Goal: Contribute content: Add original content to the website for others to see

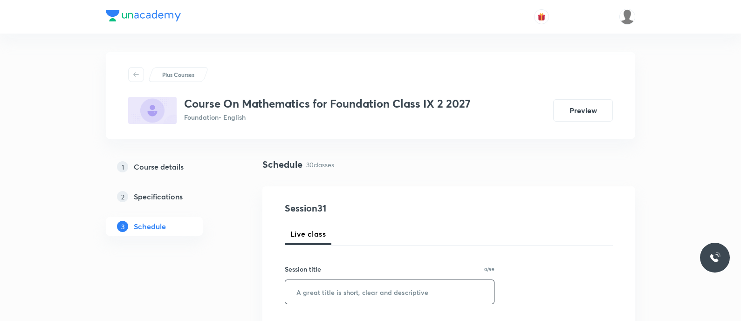
click at [349, 302] on input "text" at bounding box center [389, 292] width 209 height 24
paste input "Quadrilaterals"
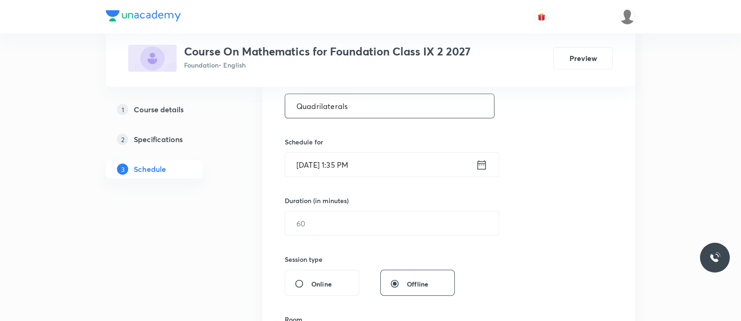
scroll to position [194, 0]
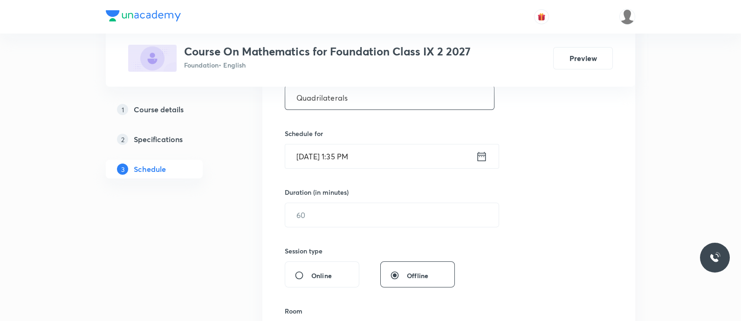
type input "Quadrilaterals"
click at [481, 152] on icon at bounding box center [481, 155] width 8 height 9
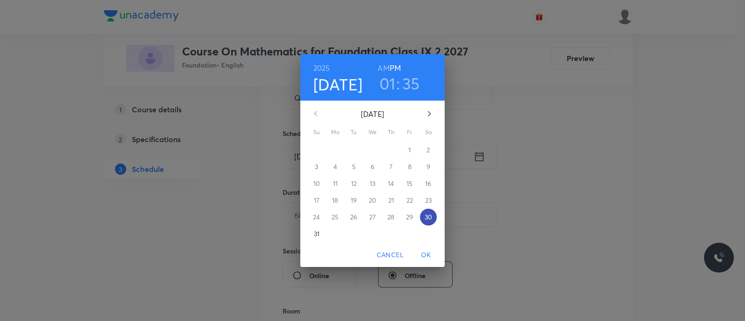
click at [428, 215] on p "30" at bounding box center [428, 216] width 7 height 9
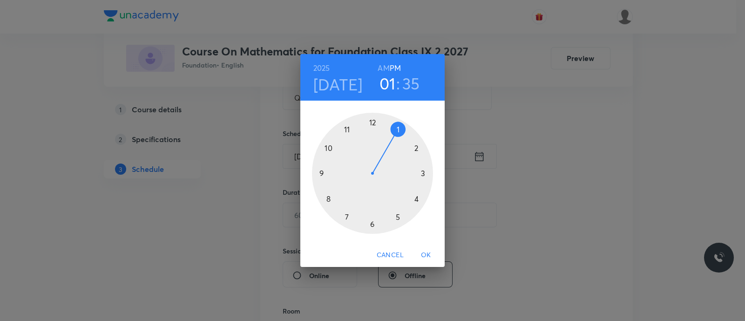
click at [397, 216] on div at bounding box center [372, 173] width 121 height 121
click at [373, 224] on div at bounding box center [372, 173] width 121 height 121
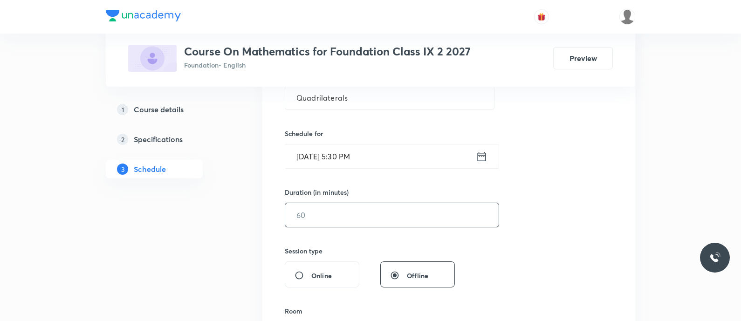
click at [360, 216] on input "text" at bounding box center [391, 215] width 213 height 24
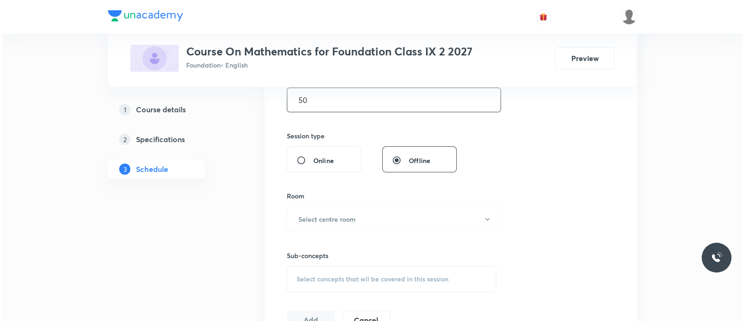
scroll to position [310, 0]
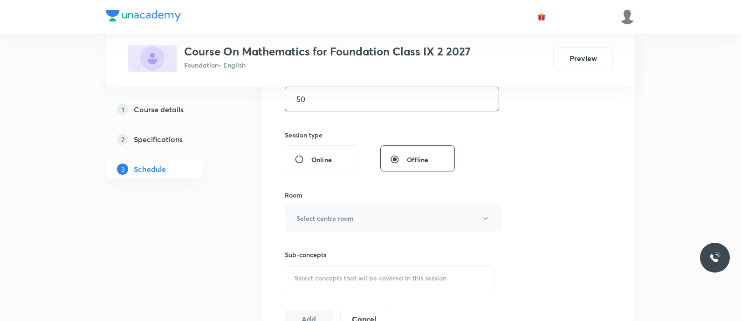
type input "50"
click at [356, 213] on button "Select centre room" at bounding box center [393, 218] width 216 height 26
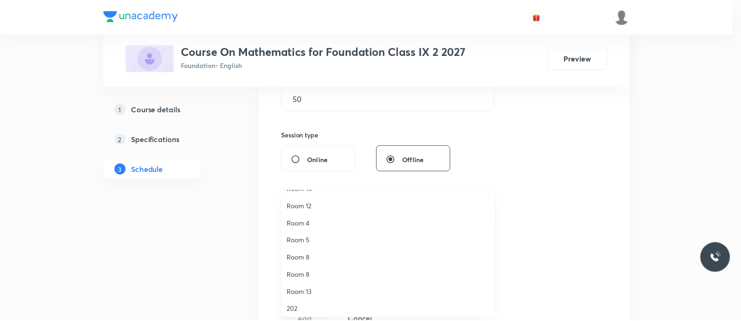
scroll to position [0, 0]
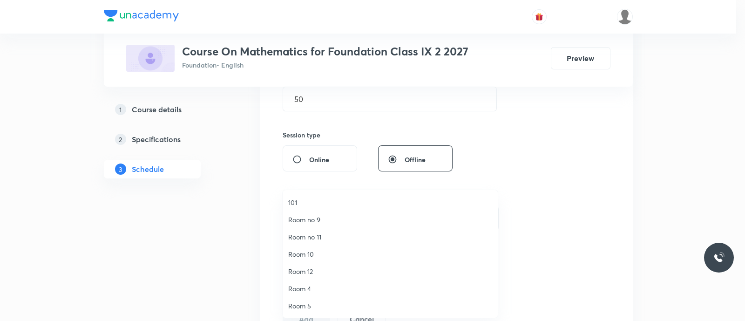
click at [310, 219] on span "Room no 9" at bounding box center [390, 220] width 204 height 10
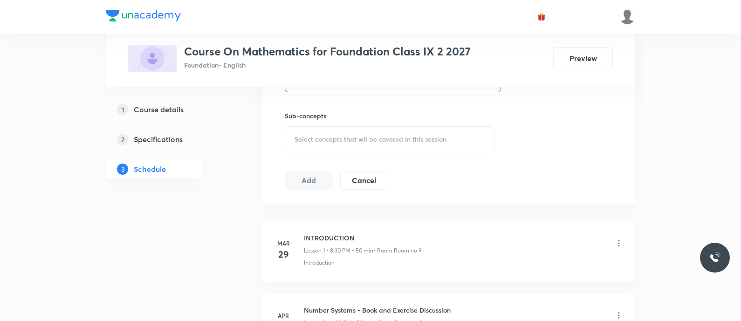
scroll to position [456, 0]
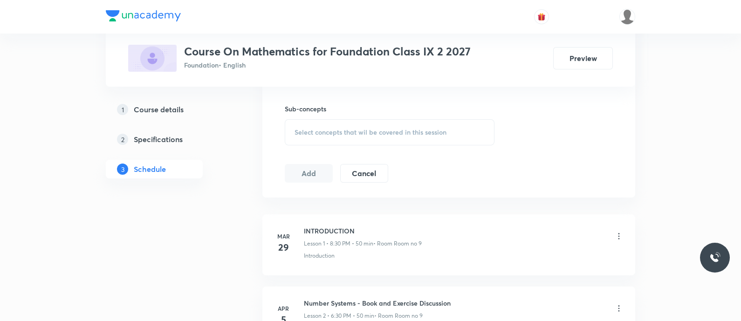
click at [317, 132] on span "Select concepts that wil be covered in this session" at bounding box center [370, 132] width 152 height 7
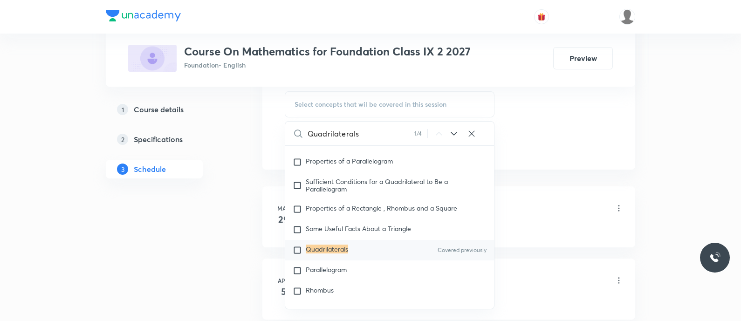
scroll to position [9090, 0]
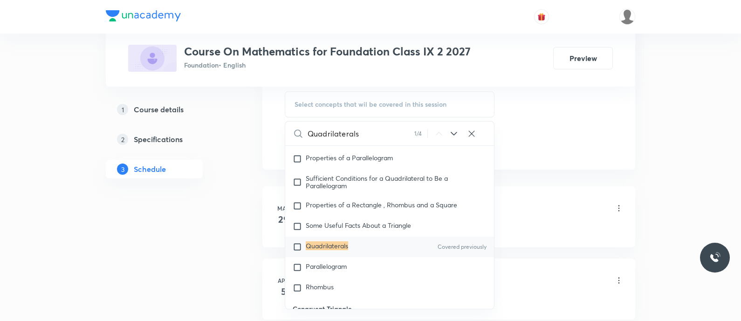
type input "Quadrilaterals"
click at [297, 252] on input "checkbox" at bounding box center [299, 246] width 13 height 9
checkbox input "true"
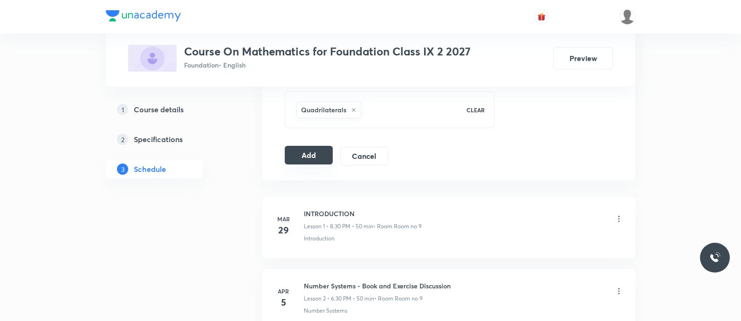
click at [319, 151] on button "Add" at bounding box center [309, 155] width 48 height 19
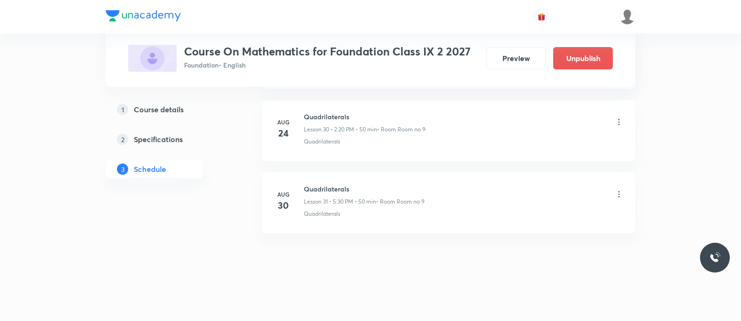
scroll to position [2230, 0]
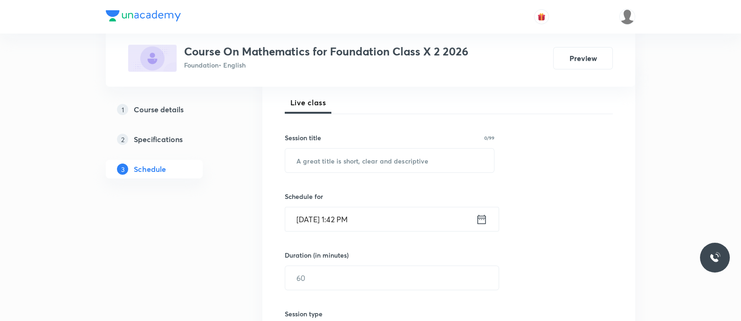
scroll to position [138, 0]
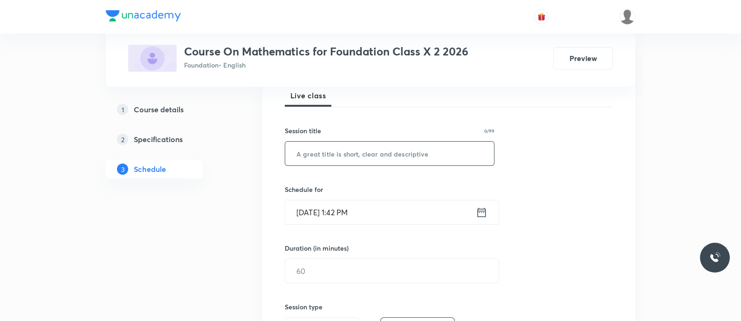
click at [364, 153] on input "text" at bounding box center [389, 154] width 209 height 24
paste input "Trigonometry"
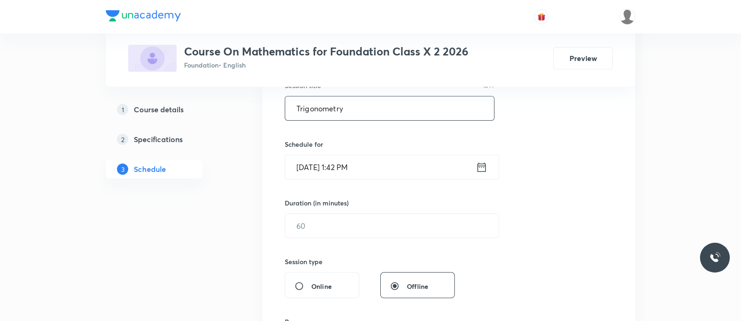
scroll to position [184, 0]
type input "Trigonometry"
click at [483, 170] on icon at bounding box center [481, 166] width 8 height 9
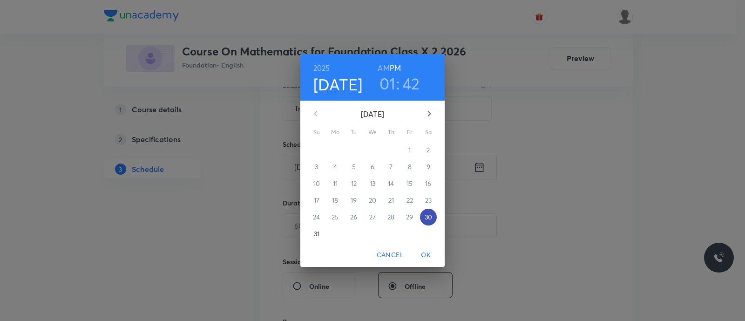
click at [427, 217] on p "30" at bounding box center [428, 216] width 7 height 9
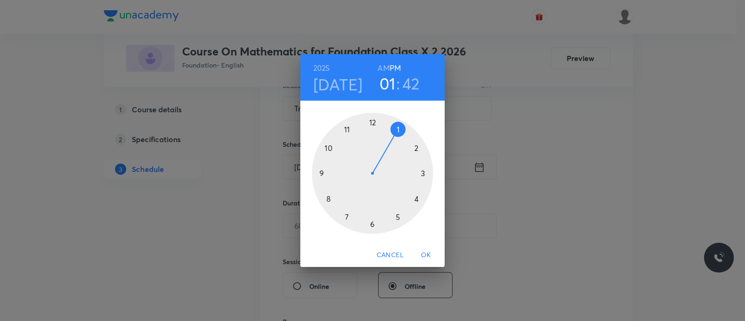
click at [347, 217] on div at bounding box center [372, 173] width 121 height 121
click at [371, 225] on div at bounding box center [372, 173] width 121 height 121
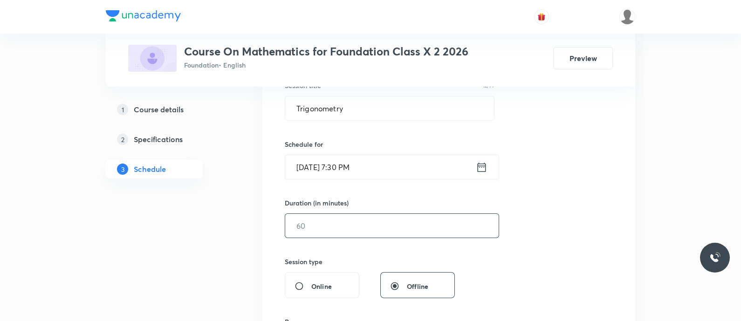
click at [346, 220] on input "text" at bounding box center [391, 226] width 213 height 24
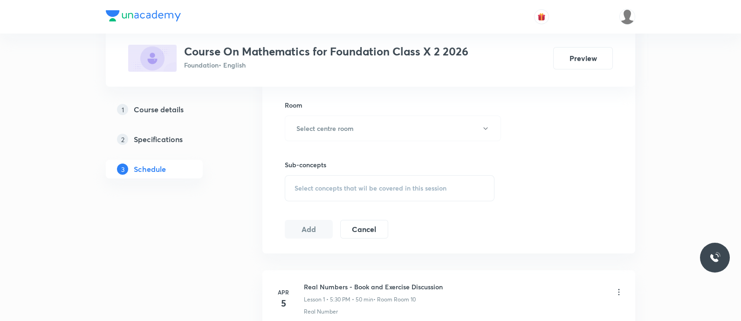
scroll to position [400, 0]
type input "50"
click at [319, 125] on h6 "Select centre room" at bounding box center [324, 128] width 57 height 10
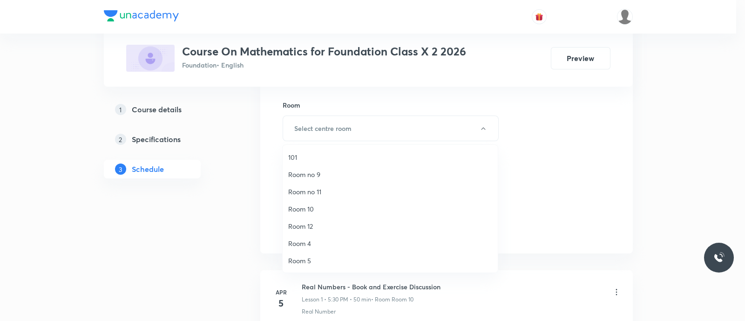
click at [296, 211] on span "Room 10" at bounding box center [390, 209] width 204 height 10
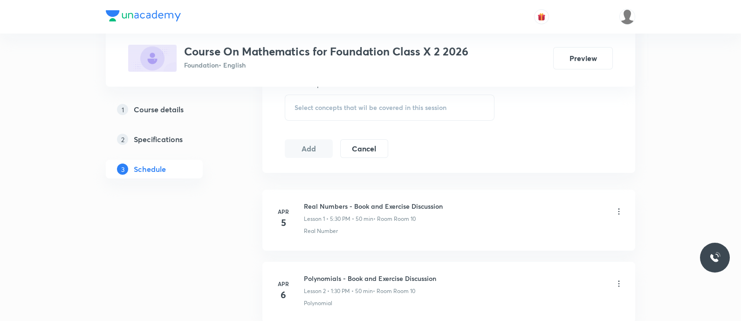
scroll to position [483, 0]
drag, startPoint x: 323, startPoint y: 104, endPoint x: 315, endPoint y: 104, distance: 8.4
click at [315, 104] on span "Select concepts that wil be covered in this session" at bounding box center [370, 105] width 152 height 7
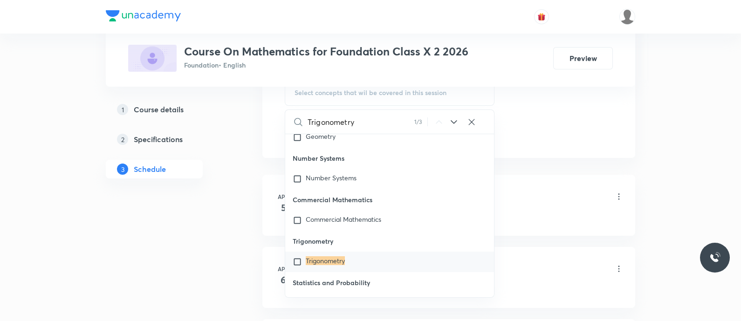
scroll to position [180, 0]
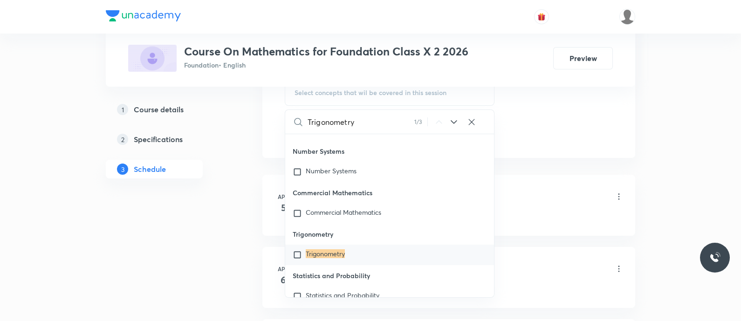
type input "Trigonometry"
click at [309, 251] on mark "Trigonometry" at bounding box center [325, 253] width 39 height 9
checkbox input "true"
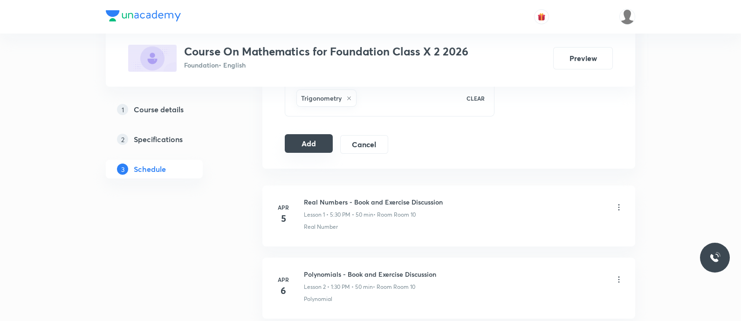
click at [306, 142] on button "Add" at bounding box center [309, 143] width 48 height 19
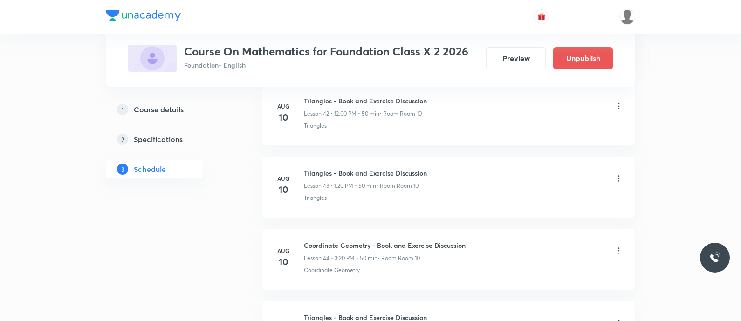
scroll to position [3526, 0]
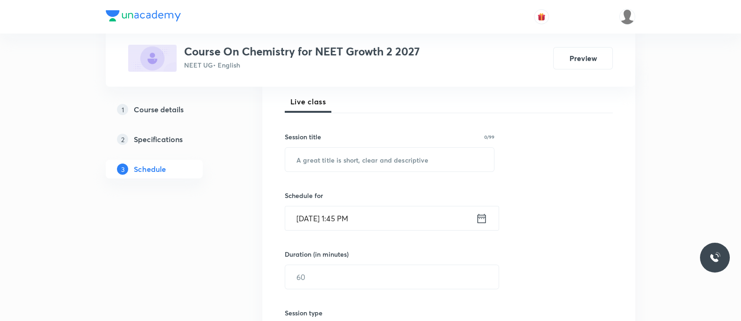
scroll to position [133, 0]
click at [312, 164] on input "text" at bounding box center [389, 159] width 209 height 24
paste input "Chemical Bonding - MCQ practice"
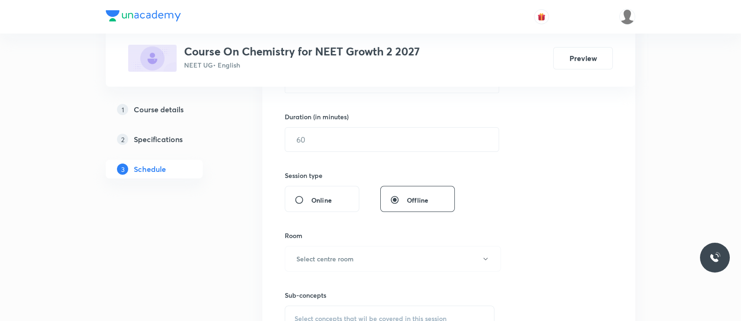
scroll to position [219, 0]
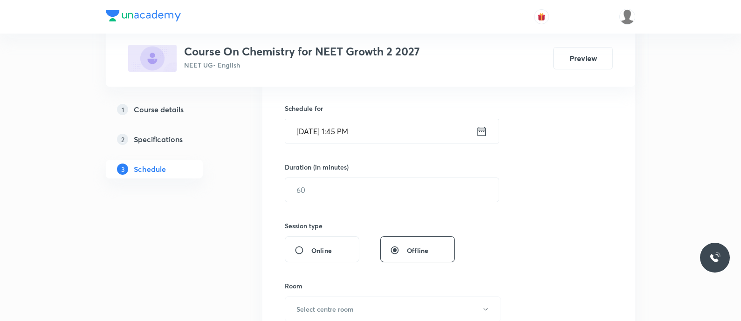
type input "Chemical Bonding - MCQ Practice"
click at [476, 131] on icon at bounding box center [482, 131] width 12 height 13
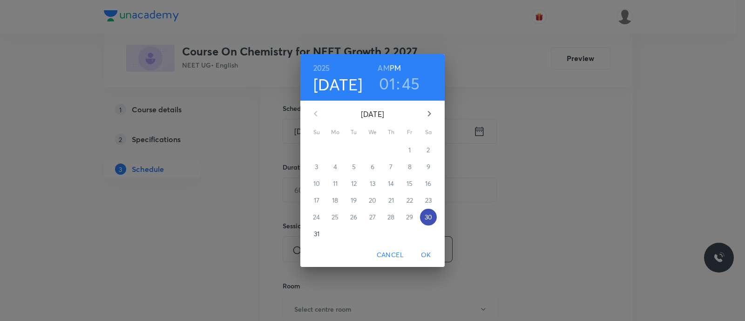
click at [428, 218] on p "30" at bounding box center [428, 216] width 7 height 9
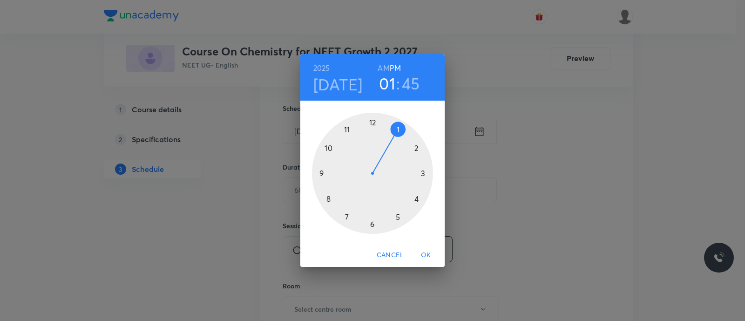
click at [396, 220] on div at bounding box center [372, 173] width 121 height 121
click at [373, 224] on div at bounding box center [372, 173] width 121 height 121
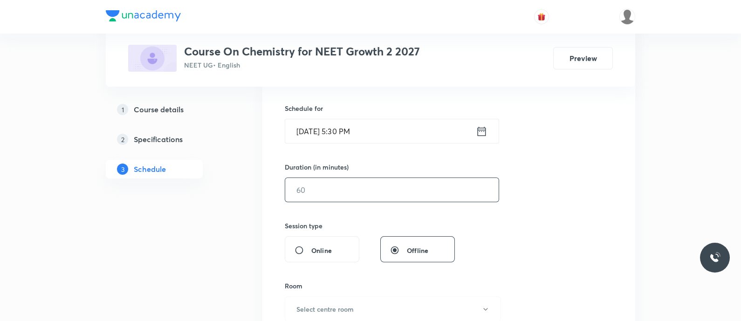
click at [328, 194] on input "text" at bounding box center [391, 190] width 213 height 24
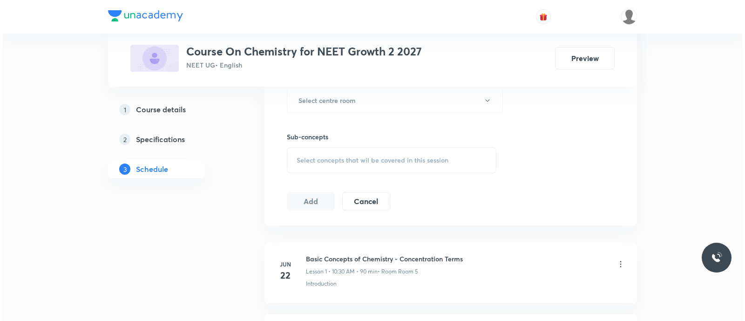
scroll to position [428, 0]
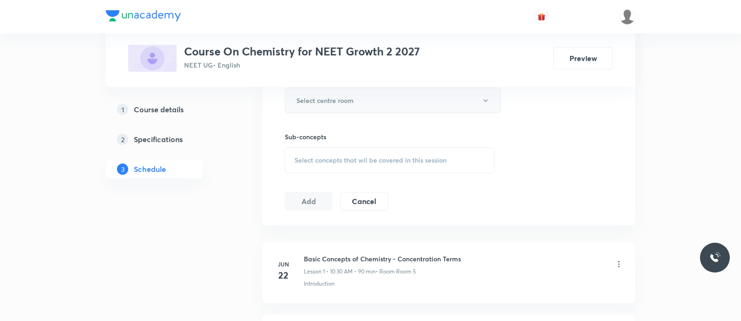
type input "90"
click at [317, 97] on h6 "Select centre room" at bounding box center [324, 100] width 57 height 10
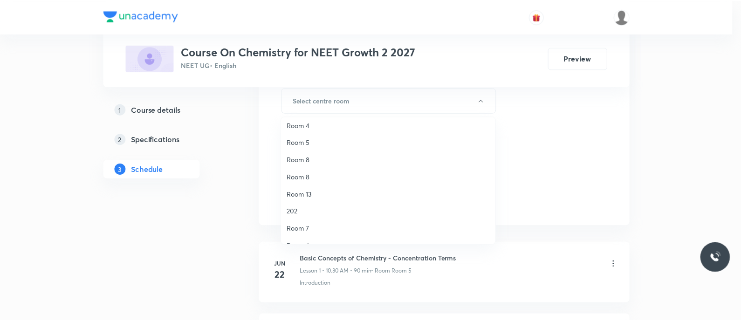
scroll to position [90, 0]
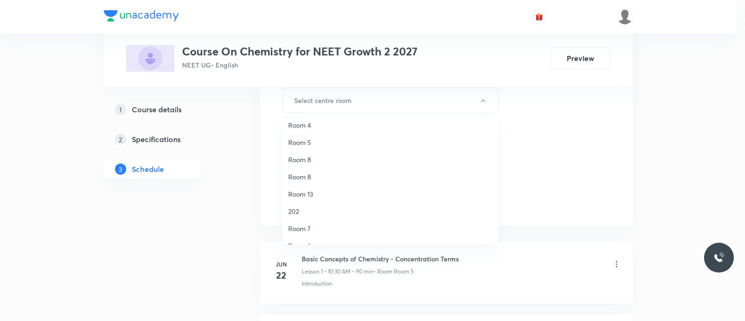
click at [308, 141] on span "Room 5" at bounding box center [390, 142] width 204 height 10
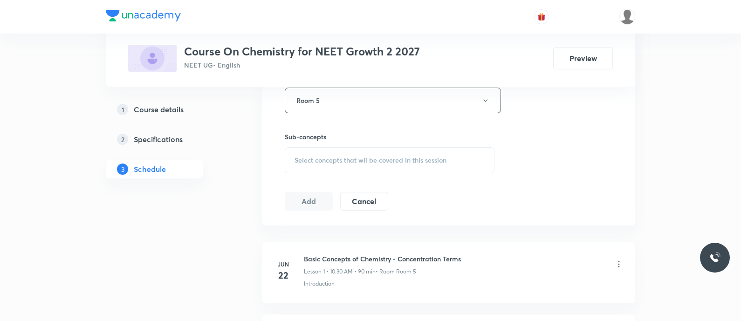
click at [310, 156] on span "Select concepts that wil be covered in this session" at bounding box center [370, 159] width 152 height 7
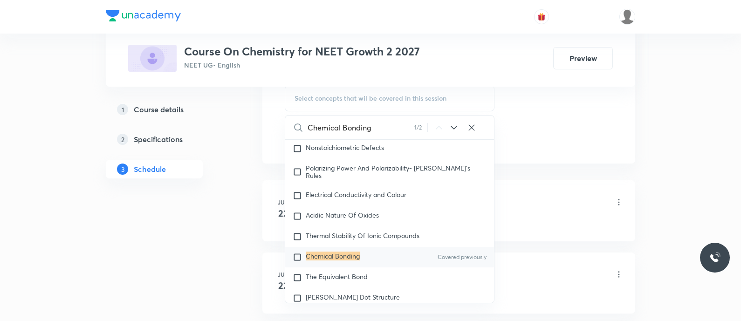
scroll to position [4443, 0]
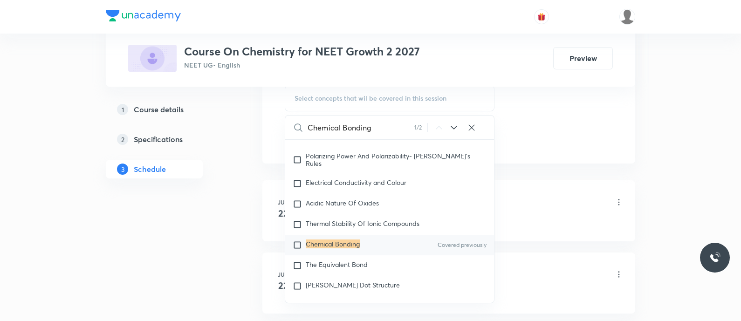
type input "Chemical Bonding"
click at [296, 250] on input "checkbox" at bounding box center [299, 244] width 13 height 9
checkbox input "true"
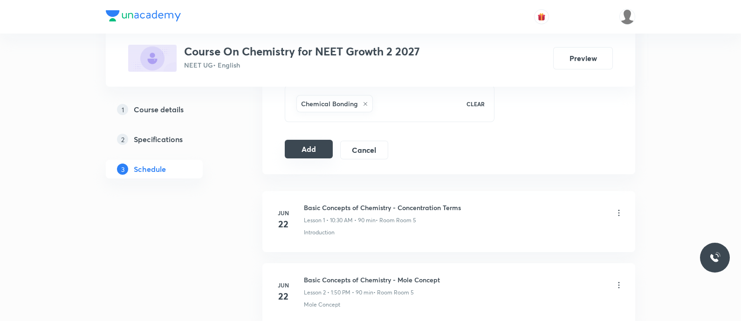
click at [308, 140] on button "Add" at bounding box center [309, 149] width 48 height 19
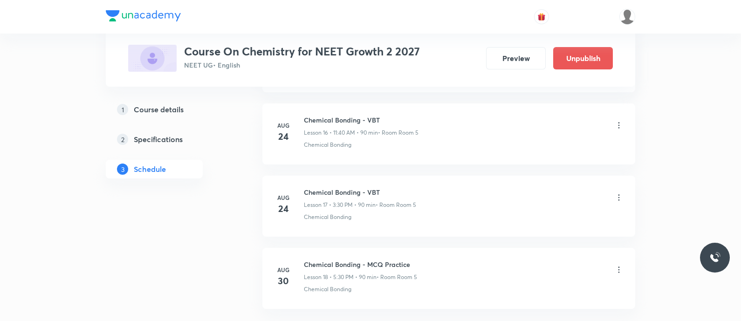
scroll to position [1294, 0]
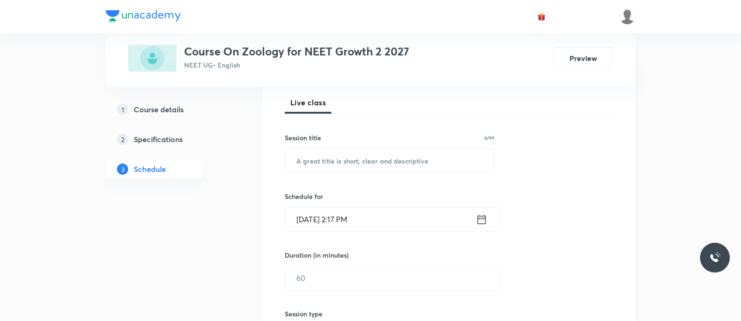
scroll to position [136, 0]
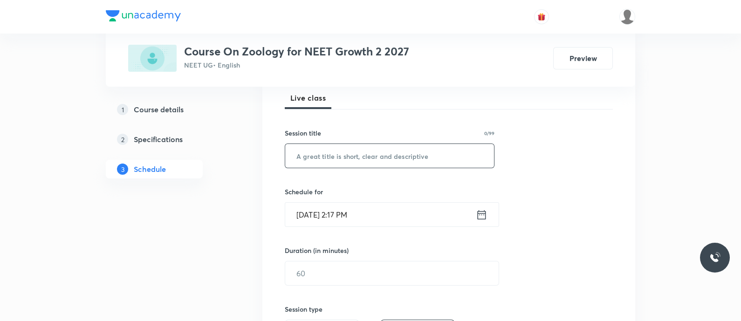
click at [344, 151] on input "text" at bounding box center [389, 156] width 209 height 24
paste input "Enzymes - Biomolecules and Enzymes"
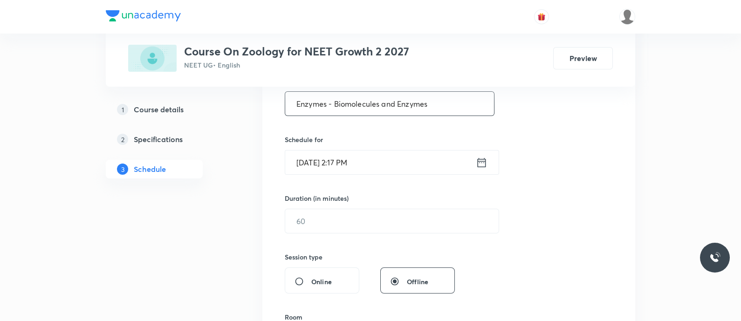
scroll to position [188, 0]
click at [333, 106] on input "Enzymes - Biomolecules and Enzymes" at bounding box center [389, 104] width 209 height 24
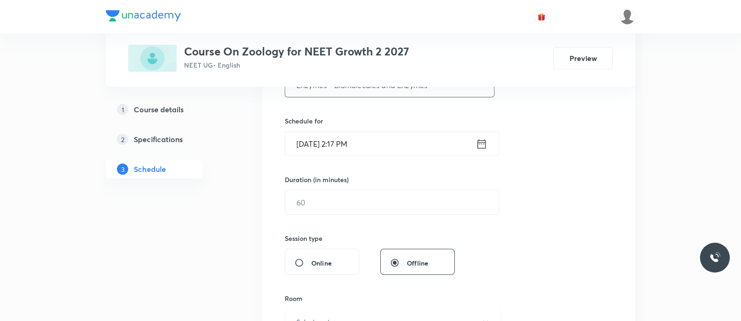
type input "Enzymes - Biomolecules and Enzymes"
click at [420, 145] on input "[DATE] 2:17 PM" at bounding box center [380, 144] width 190 height 24
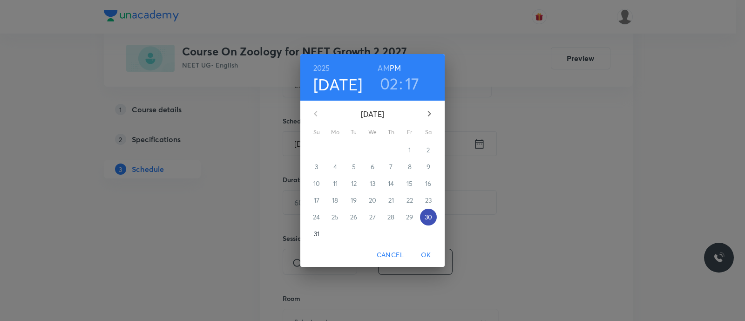
click at [429, 213] on p "30" at bounding box center [428, 216] width 7 height 9
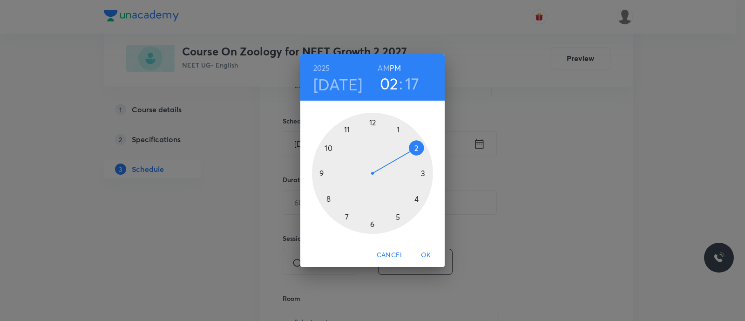
click at [346, 217] on div at bounding box center [372, 173] width 121 height 121
click at [415, 148] on div at bounding box center [372, 173] width 121 height 121
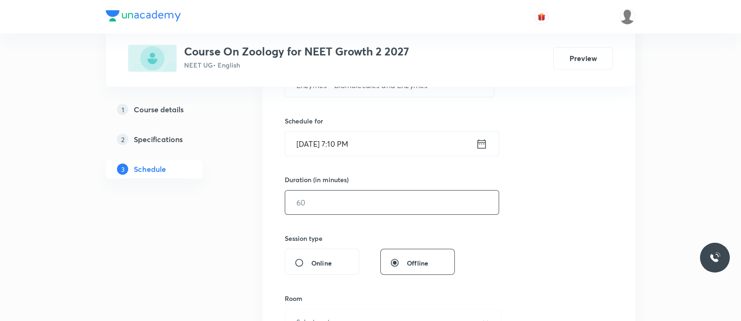
click at [347, 196] on input "text" at bounding box center [391, 202] width 213 height 24
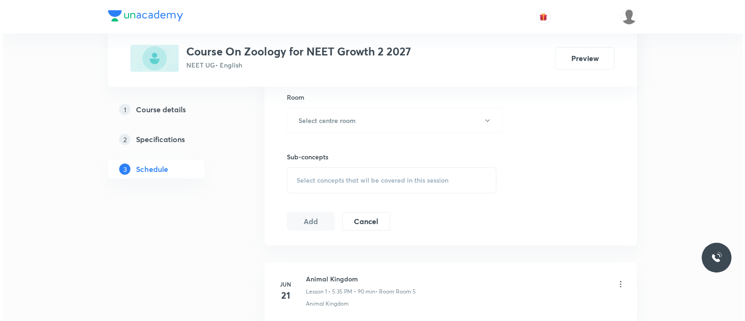
scroll to position [413, 0]
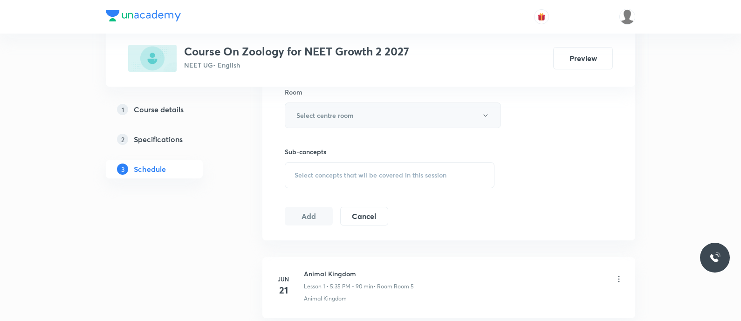
type input "90"
click at [314, 112] on h6 "Select centre room" at bounding box center [324, 115] width 57 height 10
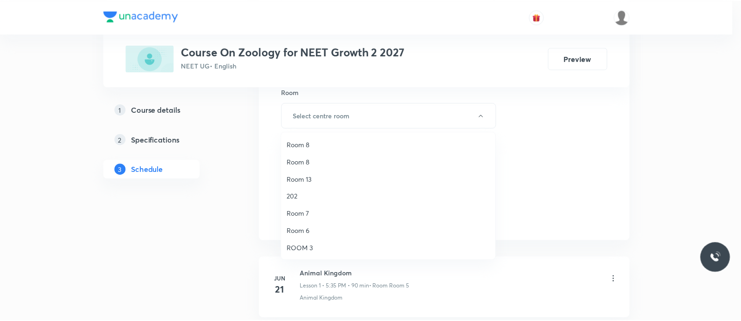
scroll to position [0, 0]
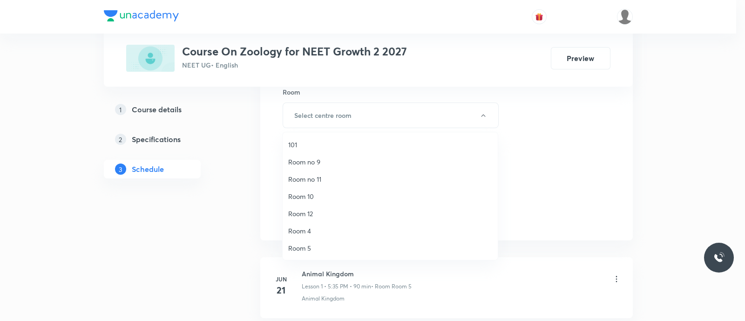
click at [312, 177] on span "Room no 11" at bounding box center [390, 179] width 204 height 10
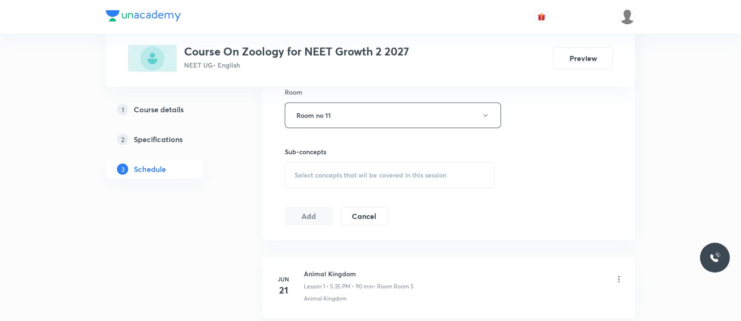
click at [312, 177] on span "Select concepts that wil be covered in this session" at bounding box center [370, 174] width 152 height 7
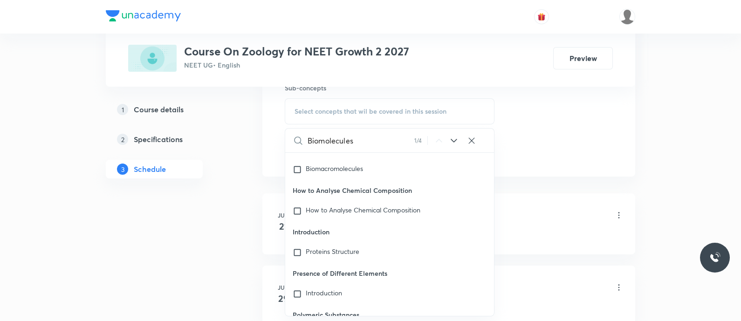
scroll to position [38138, 0]
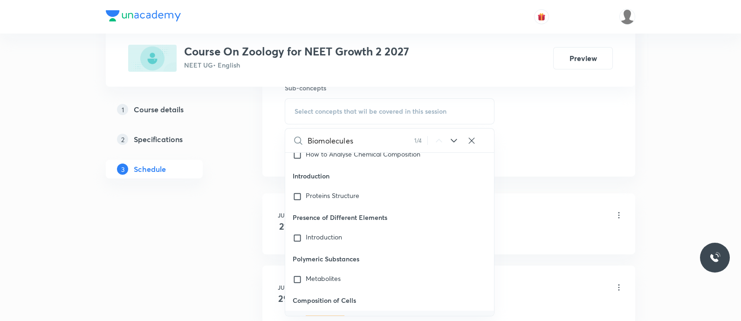
type input "Biomolecules"
click at [314, 315] on mark "Biomolecules" at bounding box center [325, 319] width 39 height 9
checkbox input "true"
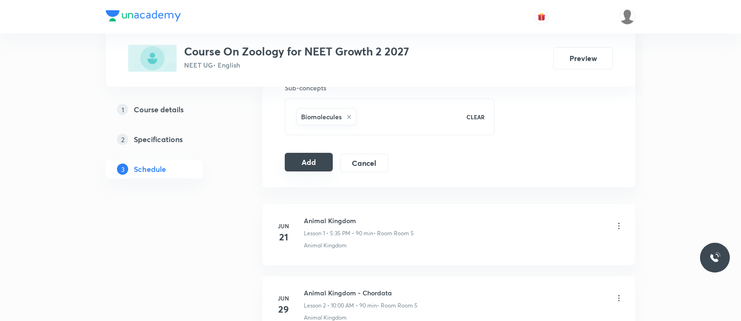
click at [302, 162] on button "Add" at bounding box center [309, 162] width 48 height 19
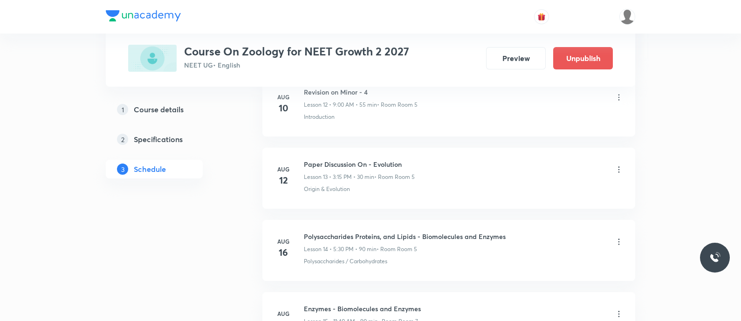
scroll to position [1222, 0]
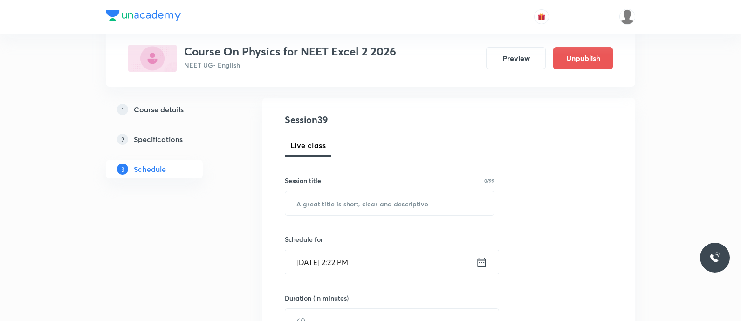
scroll to position [94, 0]
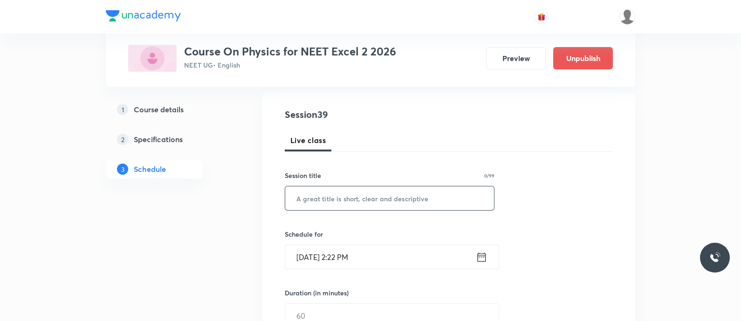
click at [351, 197] on input "text" at bounding box center [389, 198] width 209 height 24
paste input "Alternating current - LCR series circuit - problems"
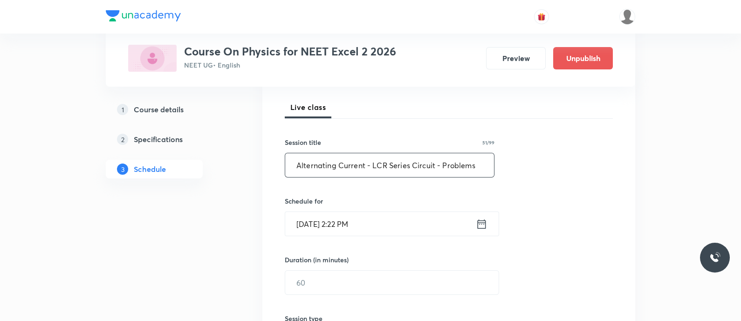
scroll to position [131, 0]
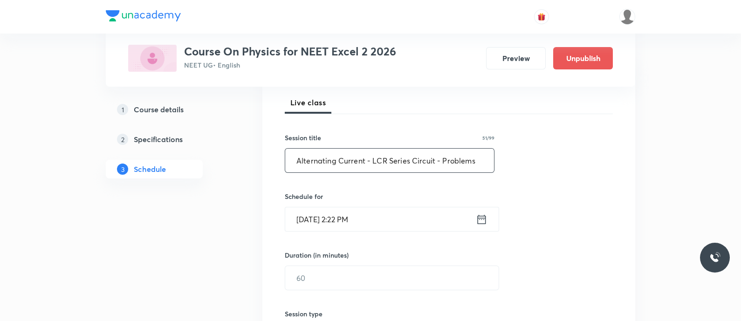
type input "Alternating Current - LCR Series Circuit - Problems"
click at [480, 218] on icon at bounding box center [482, 219] width 12 height 13
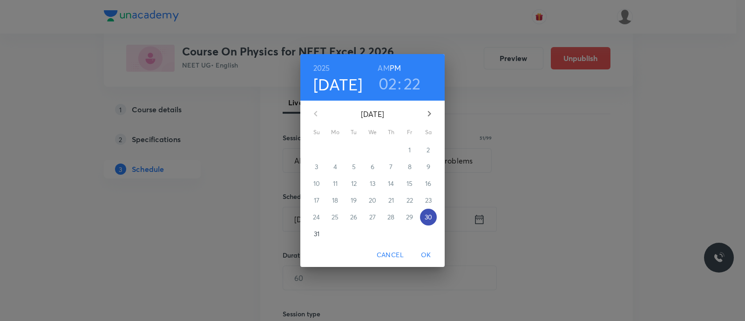
click at [425, 217] on p "30" at bounding box center [428, 216] width 7 height 9
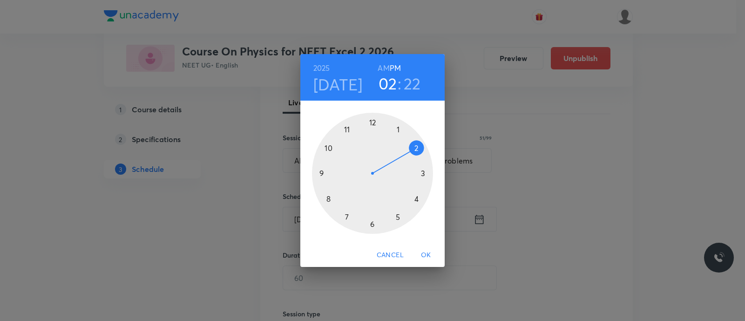
click at [346, 217] on div at bounding box center [372, 173] width 121 height 121
click at [416, 148] on div at bounding box center [372, 173] width 121 height 121
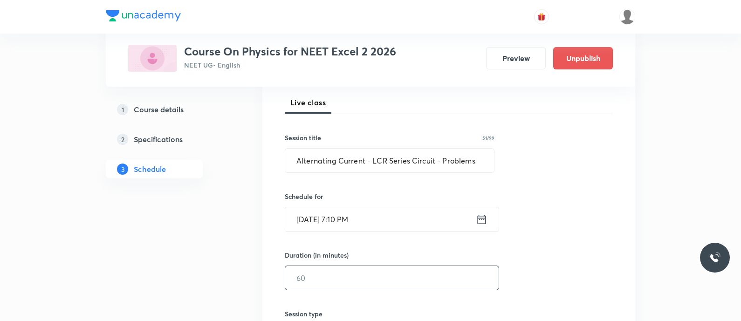
click at [347, 272] on input "text" at bounding box center [391, 278] width 213 height 24
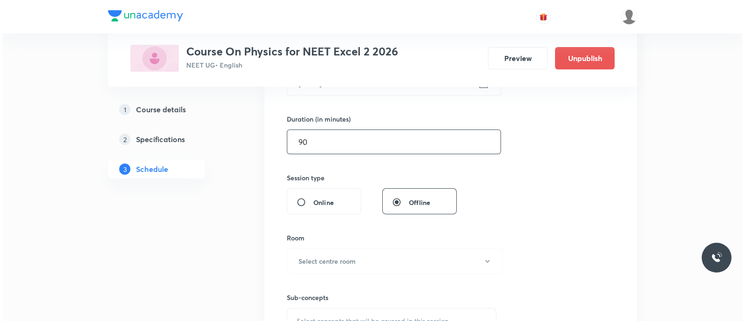
scroll to position [272, 0]
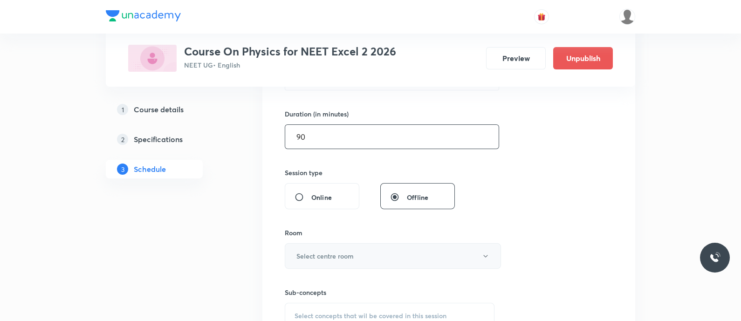
type input "90"
click at [339, 255] on h6 "Select centre room" at bounding box center [324, 256] width 57 height 10
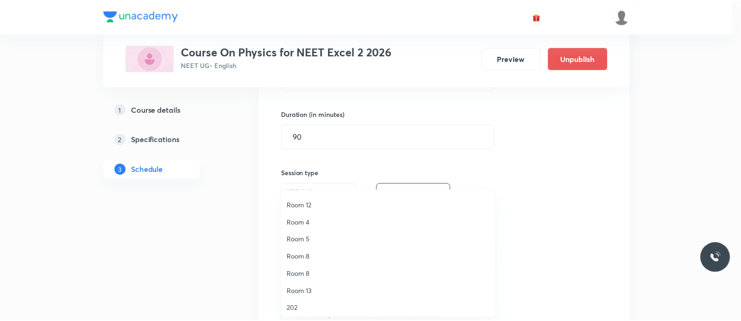
scroll to position [121, 0]
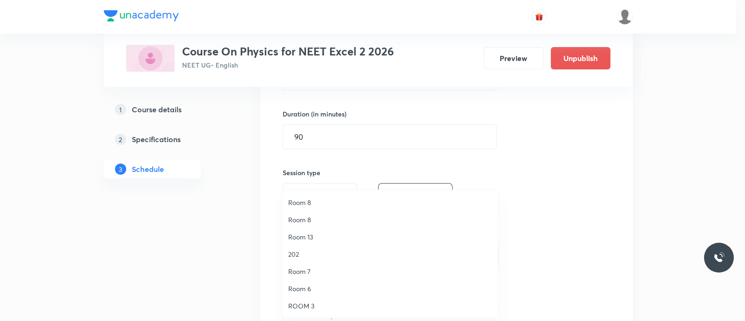
click at [313, 271] on span "Room 7" at bounding box center [390, 271] width 204 height 10
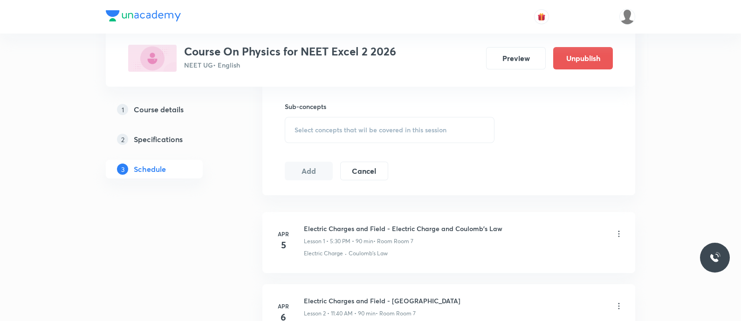
scroll to position [462, 0]
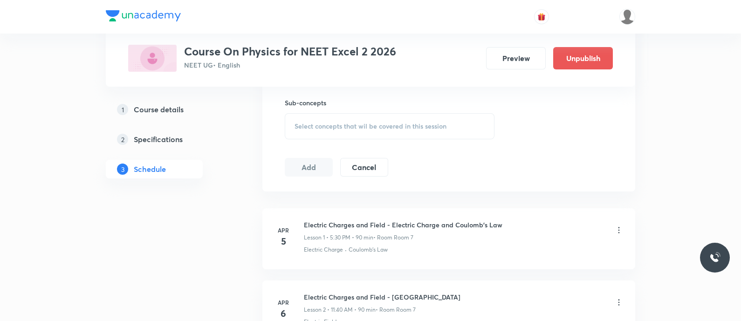
click at [312, 127] on span "Select concepts that wil be covered in this session" at bounding box center [370, 125] width 152 height 7
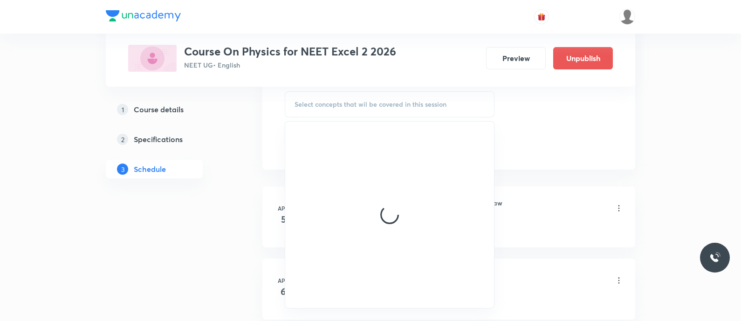
scroll to position [484, 0]
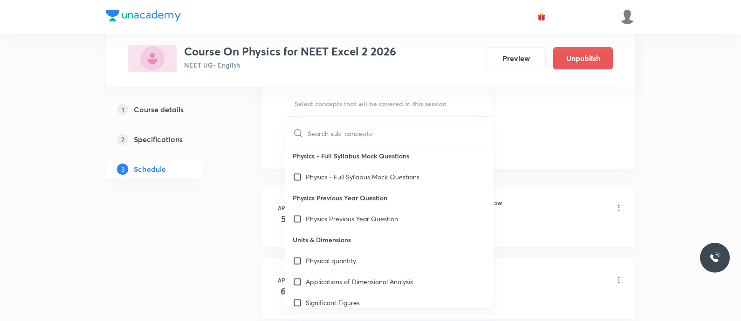
paste input "LCR"
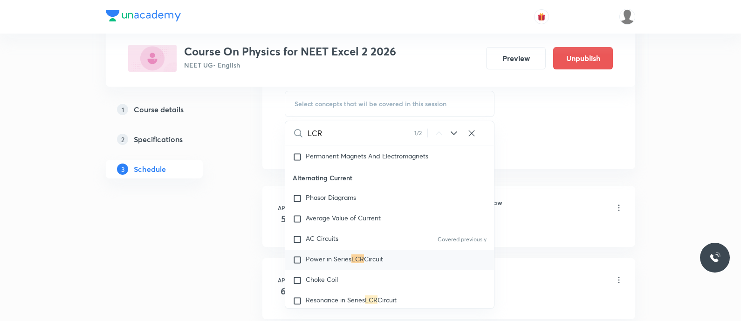
scroll to position [8853, 0]
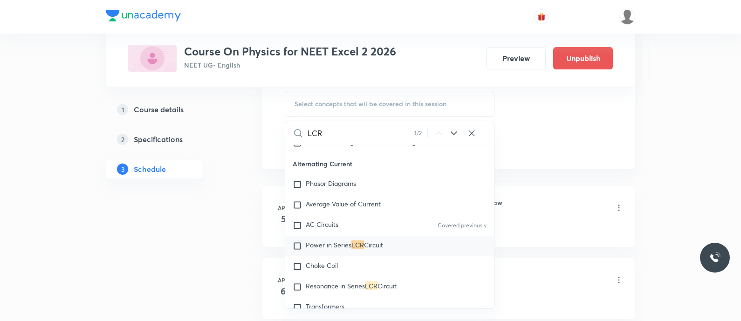
type input "LCR"
click at [334, 249] on span "Power in Series" at bounding box center [329, 244] width 46 height 9
checkbox input "true"
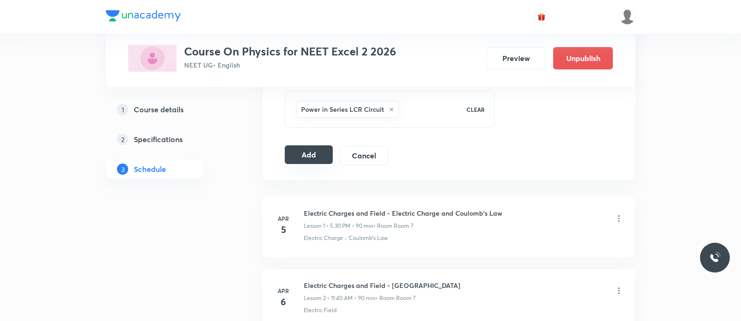
click at [306, 156] on button "Add" at bounding box center [309, 154] width 48 height 19
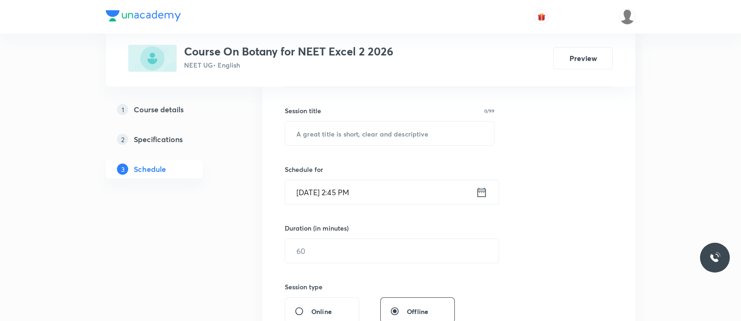
scroll to position [159, 0]
click at [326, 136] on input "text" at bounding box center [389, 133] width 209 height 24
type input "m"
click at [422, 135] on input "Molecular Basis Of Inheritance Regulation of Gene Expression and Lac Operon Mod…" at bounding box center [389, 133] width 209 height 24
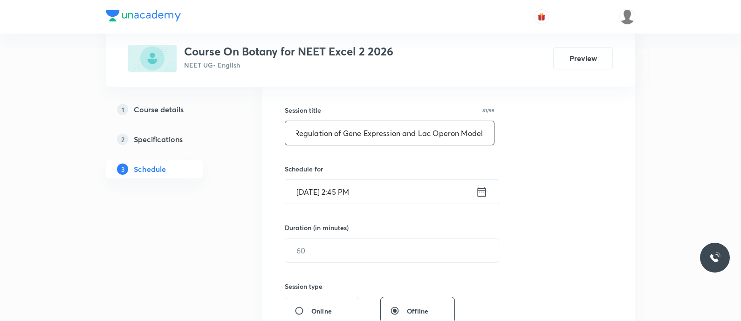
click at [422, 135] on input "Molecular Basis Of Inheritance Regulation of Gene Expression and Lac Operon Mod…" at bounding box center [389, 133] width 209 height 24
type input "Molecular Basis Of Inheritance Regulation of Gene Expression and Lac Operon Mod…"
click at [476, 187] on icon at bounding box center [482, 191] width 12 height 13
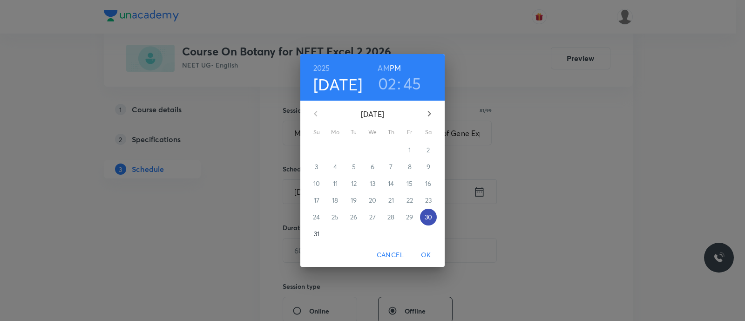
click at [433, 217] on span "30" at bounding box center [428, 216] width 17 height 9
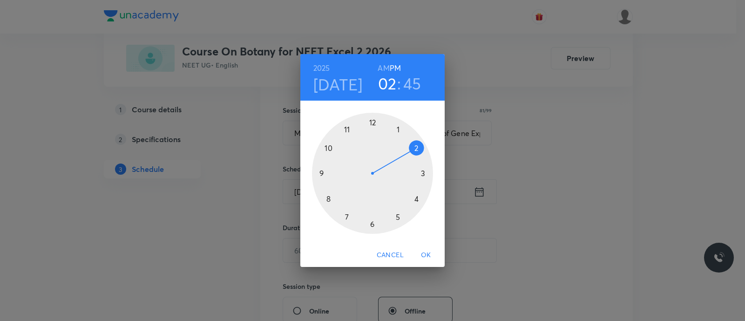
click at [397, 219] on div at bounding box center [372, 173] width 121 height 121
click at [373, 224] on div at bounding box center [372, 173] width 121 height 121
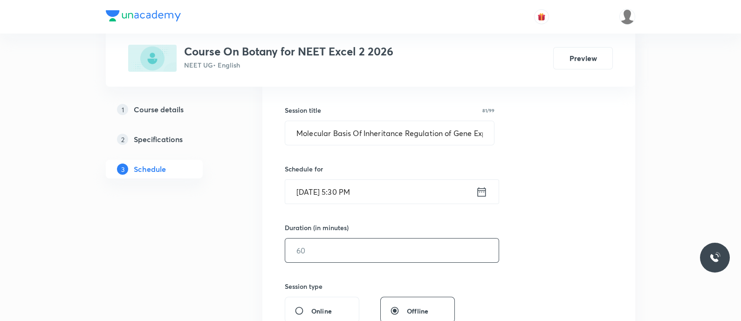
click at [312, 238] on input "text" at bounding box center [391, 250] width 213 height 24
type input "0"
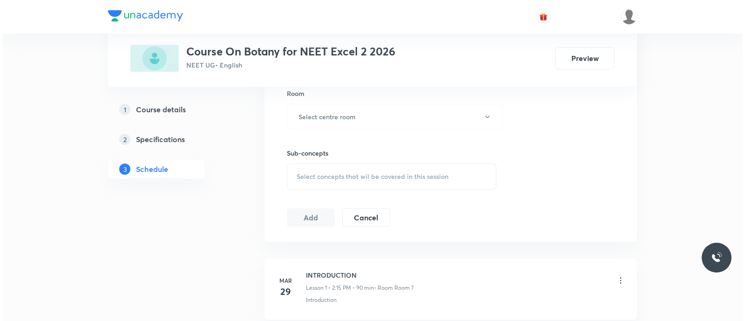
scroll to position [412, 0]
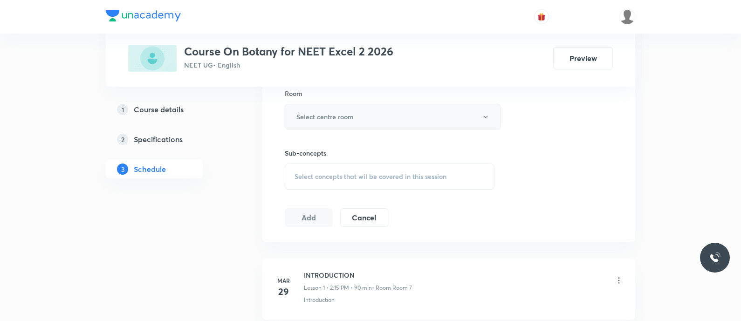
type input "90"
click at [319, 121] on button "Select centre room" at bounding box center [393, 117] width 216 height 26
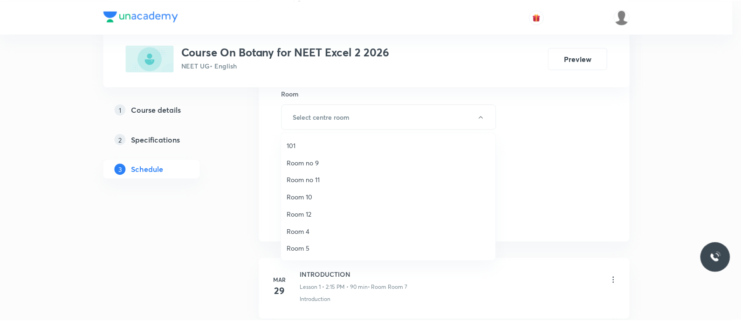
scroll to position [121, 0]
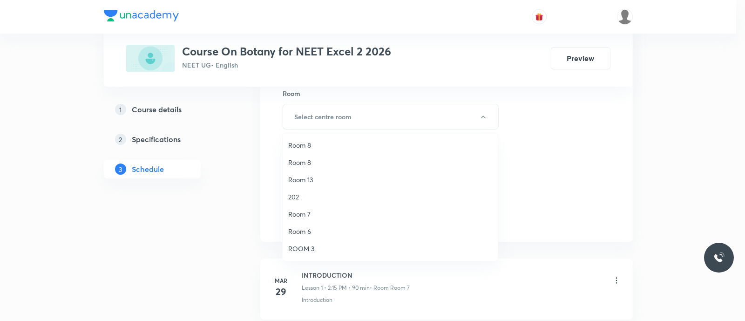
click at [309, 212] on span "Room 7" at bounding box center [390, 214] width 204 height 10
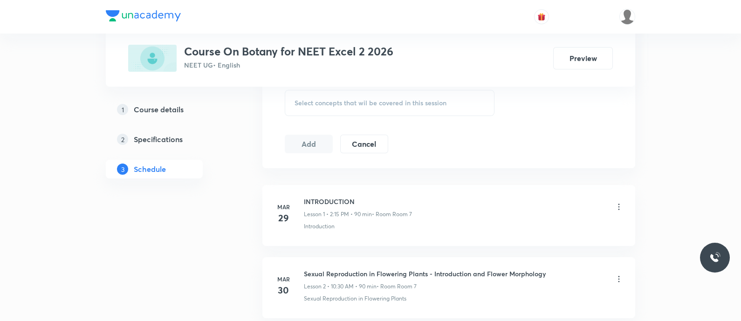
scroll to position [484, 0]
click at [312, 103] on span "Select concepts that wil be covered in this session" at bounding box center [370, 103] width 152 height 7
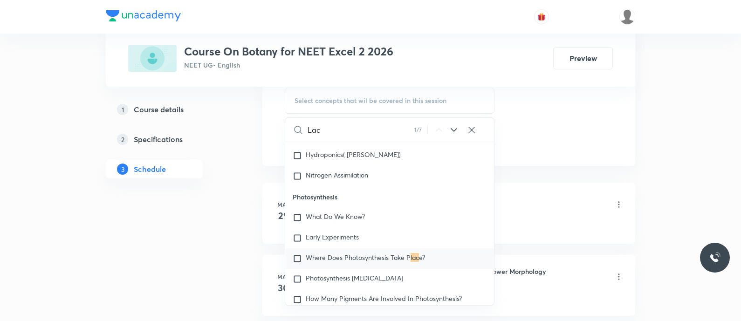
scroll to position [2778, 0]
type input "Lac"
click at [452, 127] on icon at bounding box center [453, 129] width 11 height 11
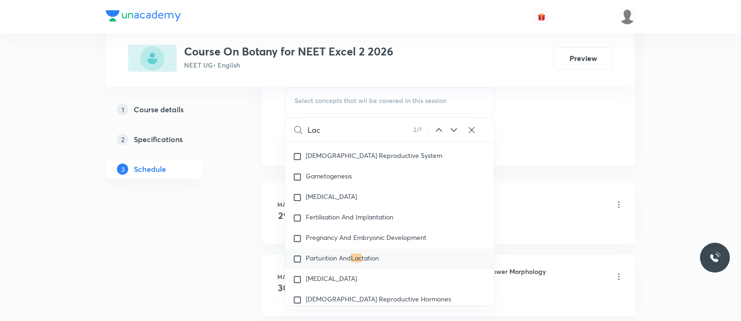
click at [452, 127] on icon at bounding box center [453, 129] width 11 height 11
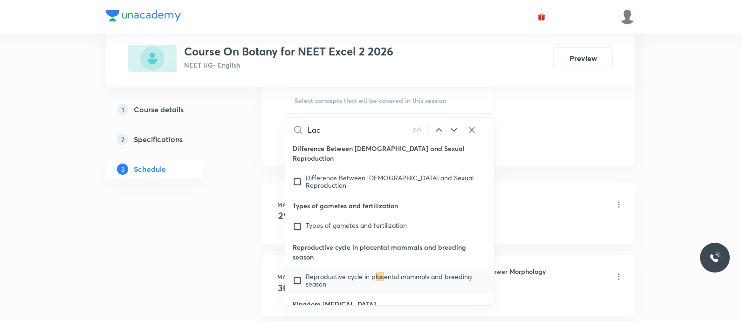
click at [452, 127] on icon at bounding box center [453, 129] width 11 height 11
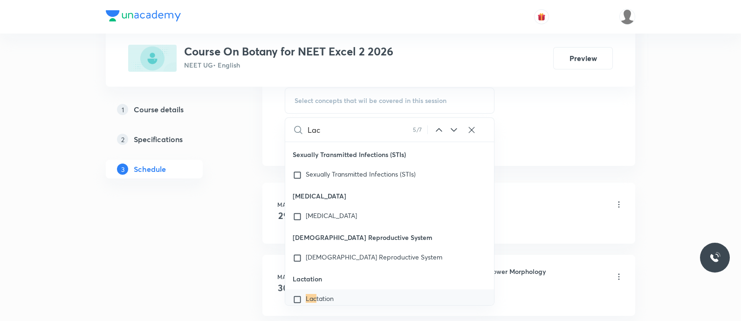
scroll to position [18680, 0]
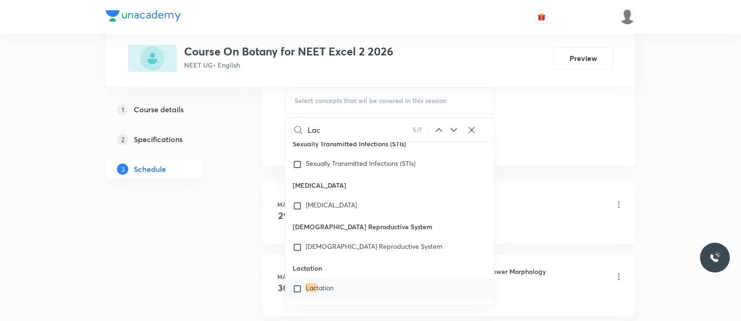
click at [452, 127] on icon at bounding box center [453, 129] width 11 height 11
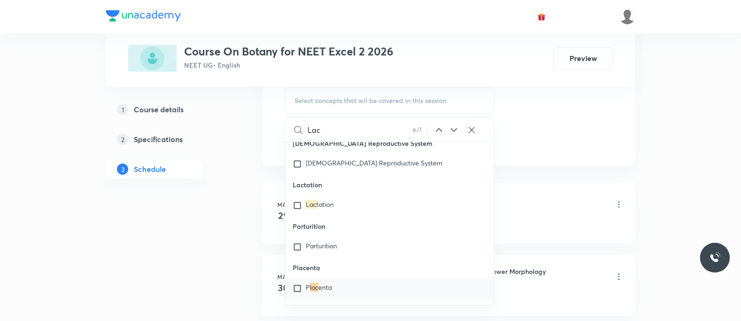
click at [452, 127] on icon at bounding box center [453, 129] width 11 height 11
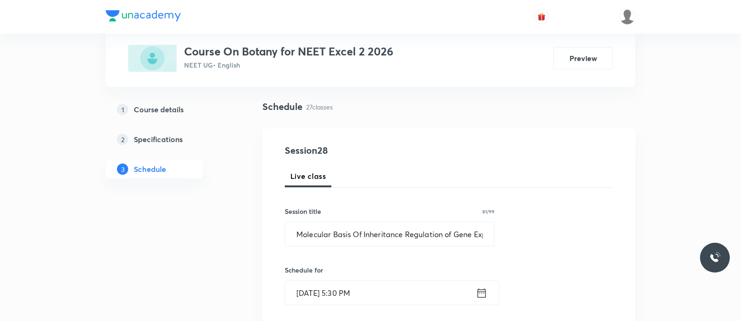
scroll to position [59, 0]
click at [457, 232] on input "Molecular Basis Of Inheritance Regulation of Gene Expression and Lac Operon Mod…" at bounding box center [389, 233] width 209 height 24
click at [343, 231] on input "Molecular Basis Of Inheritance Regulation of Gene Expression and Lac Operon Mod…" at bounding box center [389, 233] width 209 height 24
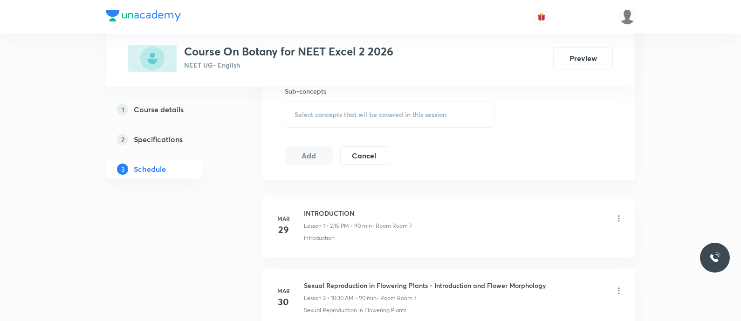
scroll to position [0, 0]
click at [317, 107] on div "Select concepts that wil be covered in this session" at bounding box center [390, 115] width 210 height 26
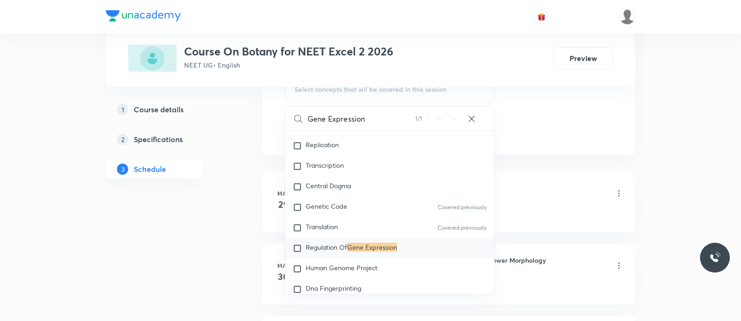
scroll to position [499, 0]
type input "Gene Expression"
click at [335, 252] on p "Regulation Of Gene Expression" at bounding box center [351, 247] width 91 height 9
checkbox input "true"
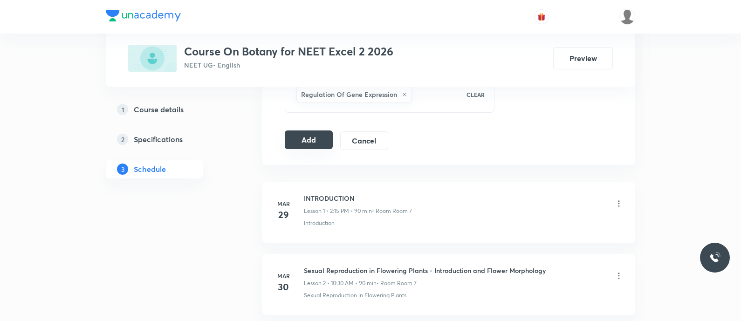
click at [313, 141] on button "Add" at bounding box center [309, 139] width 48 height 19
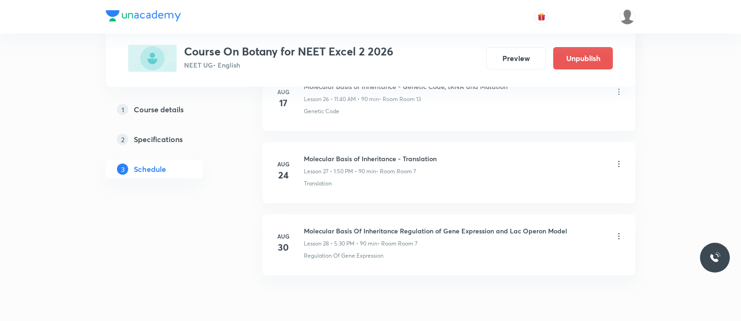
scroll to position [2014, 0]
